Goal: Information Seeking & Learning: Learn about a topic

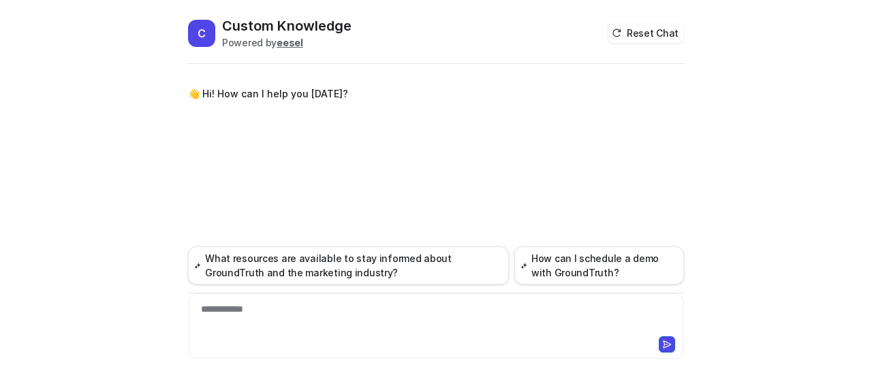
click at [290, 309] on div "**********" at bounding box center [436, 318] width 490 height 31
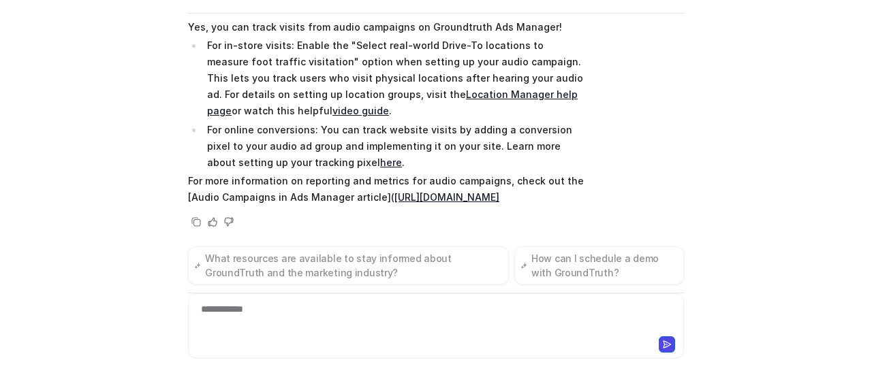
scroll to position [123, 0]
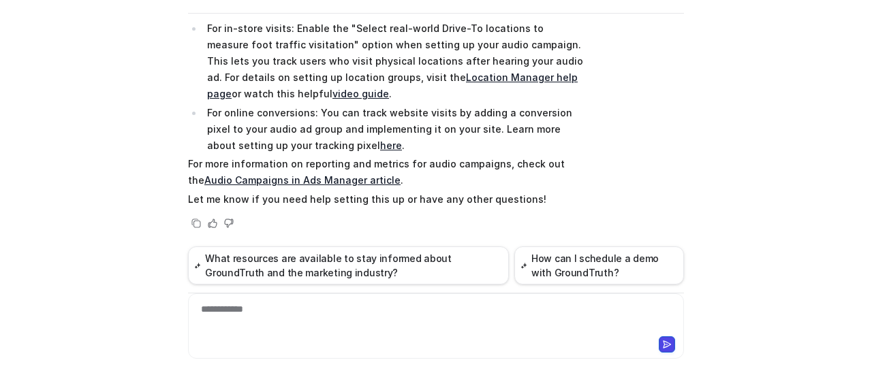
click at [728, 141] on div "C Custom Knowledge Powered by eesel Reset Chat 👋 Hi! How can I help you [DATE]?…" at bounding box center [436, 187] width 872 height 375
click at [671, 153] on div "Searched knowledge base search_queries : [ "track visits from audio campaigns",…" at bounding box center [436, 105] width 496 height 251
click at [609, 189] on div "Searched knowledge base search_queries : [ "track visits from audio campaigns",…" at bounding box center [436, 105] width 496 height 251
click at [634, 168] on div "Searched knowledge base search_queries : [ "track visits from audio campaigns",…" at bounding box center [436, 105] width 496 height 251
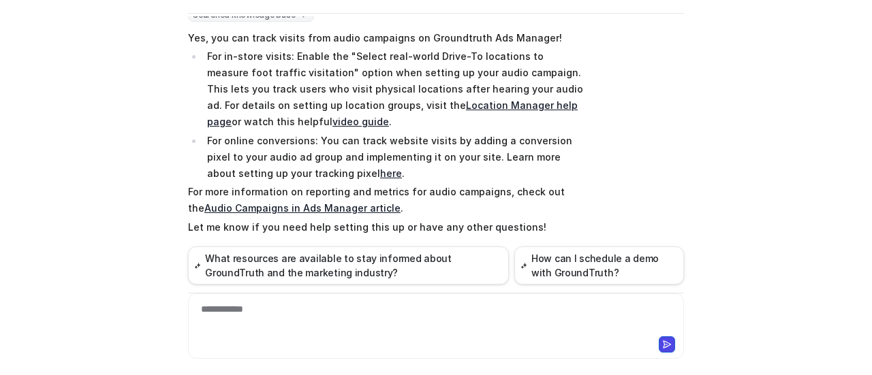
scroll to position [123, 0]
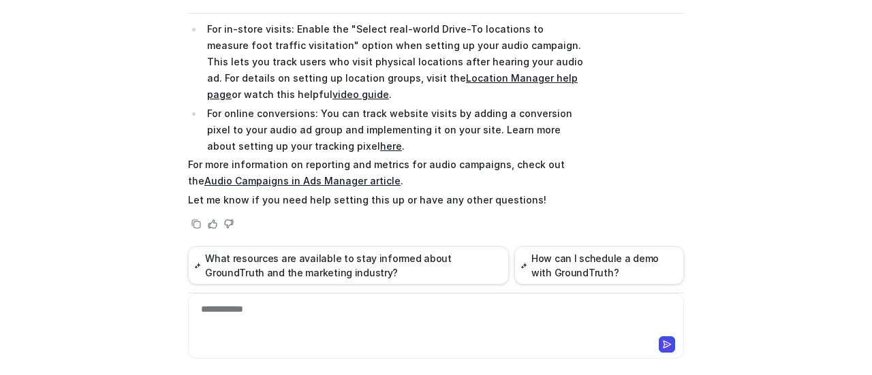
click at [711, 92] on div "C Custom Knowledge Powered by eesel Reset Chat 👋 Hi! How can I help you [DATE]?…" at bounding box center [436, 187] width 872 height 375
click at [711, 91] on div "C Custom Knowledge Powered by eesel Reset Chat 👋 Hi! How can I help you [DATE]?…" at bounding box center [436, 187] width 872 height 375
click at [315, 307] on div "**********" at bounding box center [436, 318] width 490 height 31
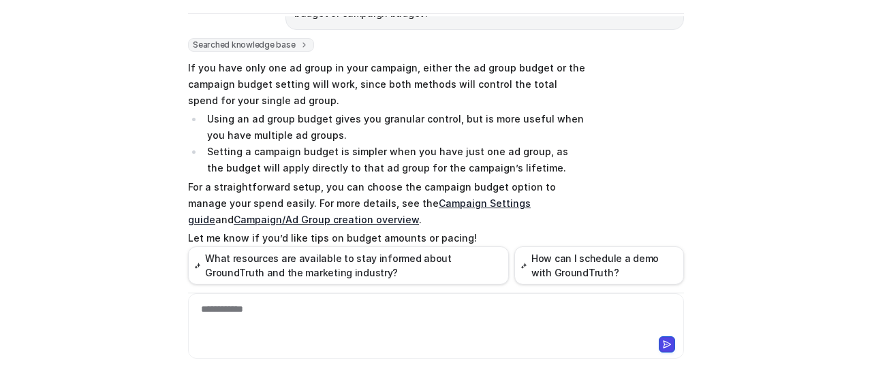
scroll to position [353, 0]
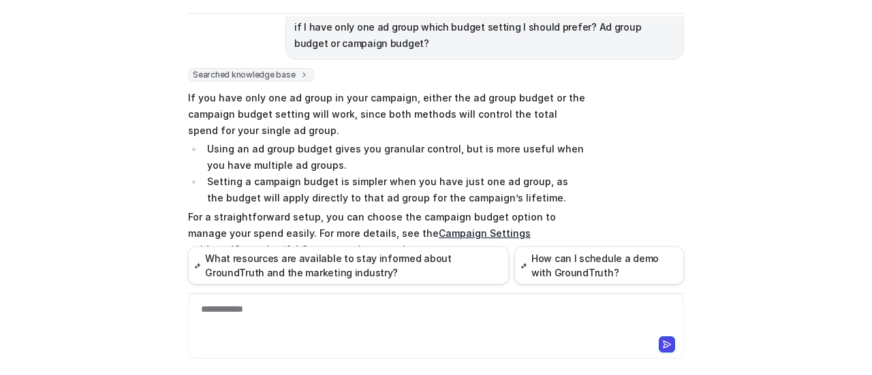
click at [647, 198] on div "Searched knowledge base search_queries : [ "ad group budget vs campaign budget …" at bounding box center [436, 184] width 496 height 233
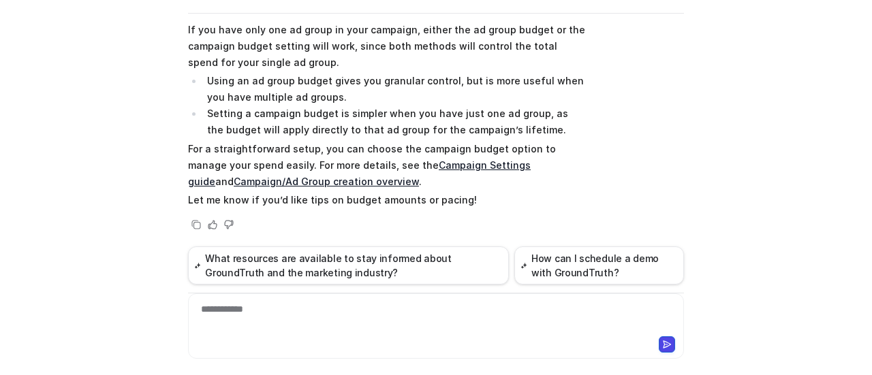
click at [478, 168] on link "Campaign Settings guide" at bounding box center [359, 173] width 343 height 28
click at [419, 176] on link "Campaign/Ad Group creation overview" at bounding box center [326, 182] width 185 height 12
click at [330, 308] on div at bounding box center [436, 318] width 490 height 31
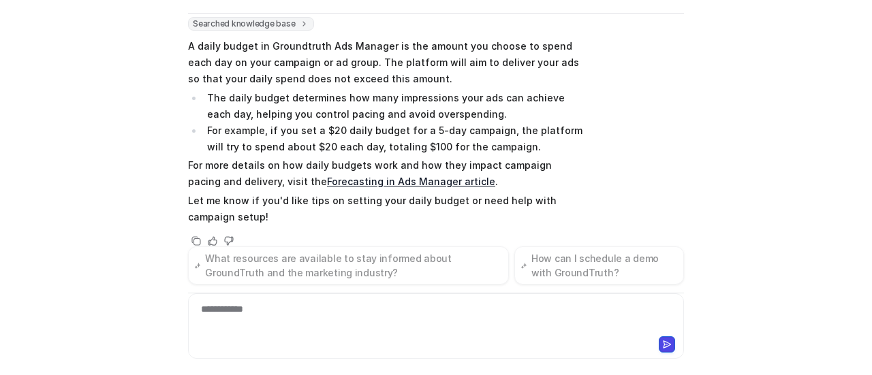
scroll to position [703, 0]
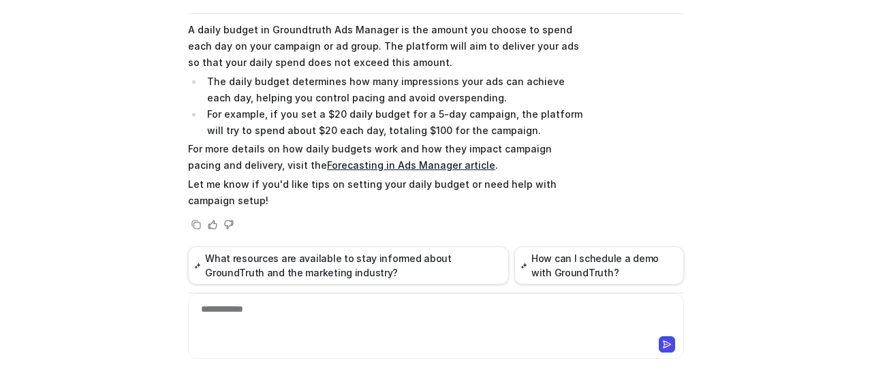
click at [716, 90] on div "C Custom Knowledge Powered by eesel Reset Chat 👋 Hi! How can I help you [DATE]?…" at bounding box center [436, 187] width 872 height 375
